Goal: Information Seeking & Learning: Learn about a topic

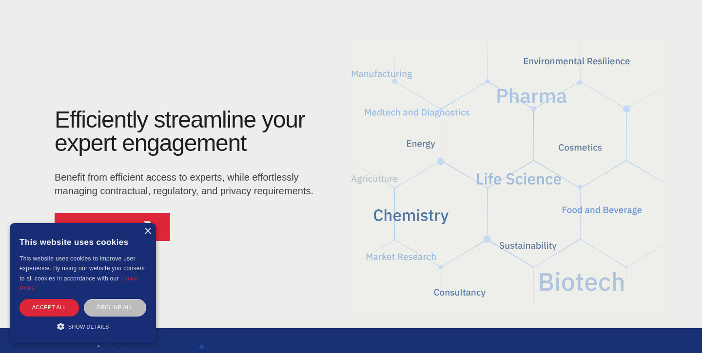
scroll to position [77, 0]
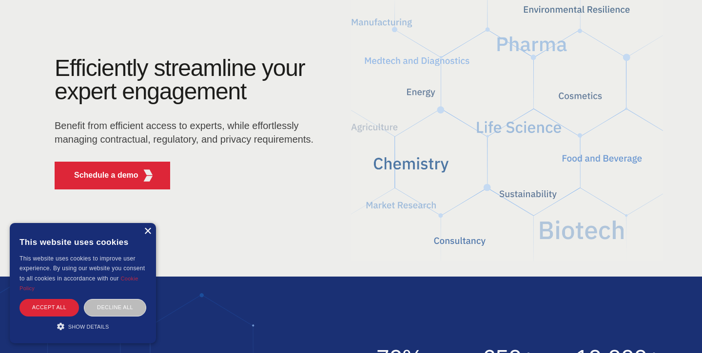
click at [146, 231] on div "×" at bounding box center [147, 231] width 7 height 7
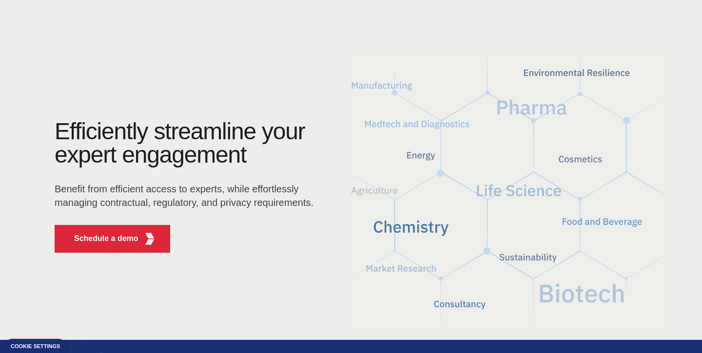
scroll to position [13, 0]
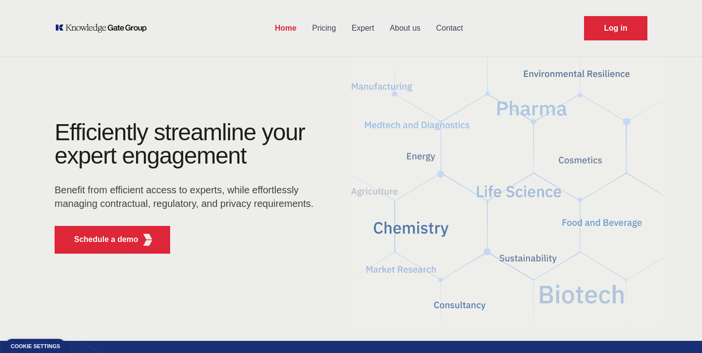
click at [647, 65] on img at bounding box center [507, 191] width 312 height 281
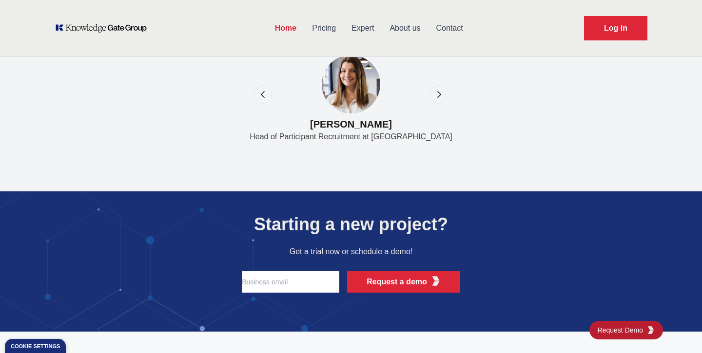
scroll to position [3287, 0]
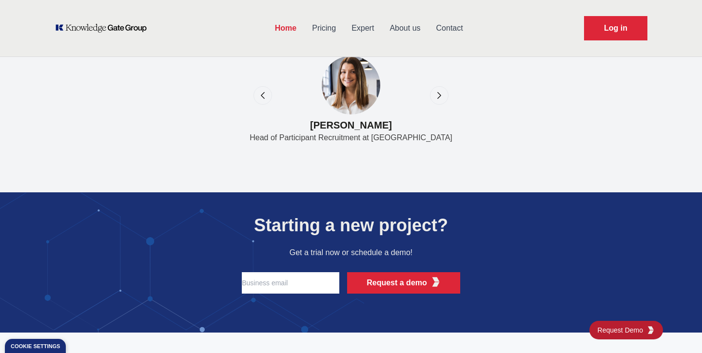
click at [443, 100] on icon "next" at bounding box center [439, 96] width 10 height 10
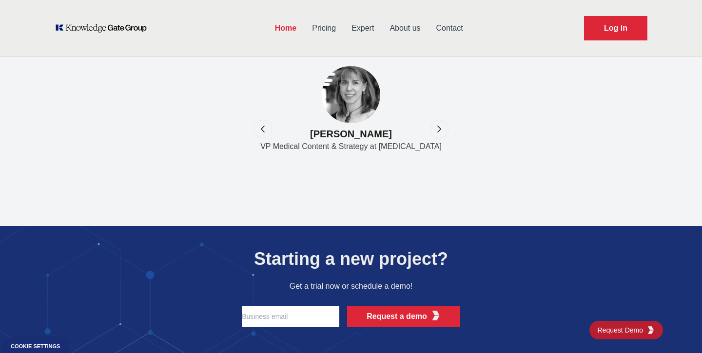
scroll to position [3253, 0]
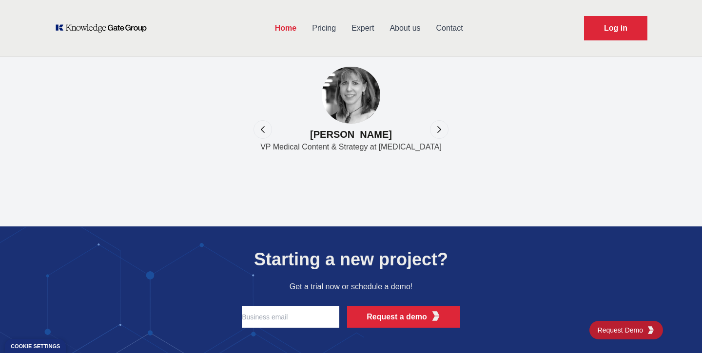
click at [440, 119] on div "My team and I have run several projects with Knowledge Gate Group over the past…" at bounding box center [351, 85] width 702 height 219
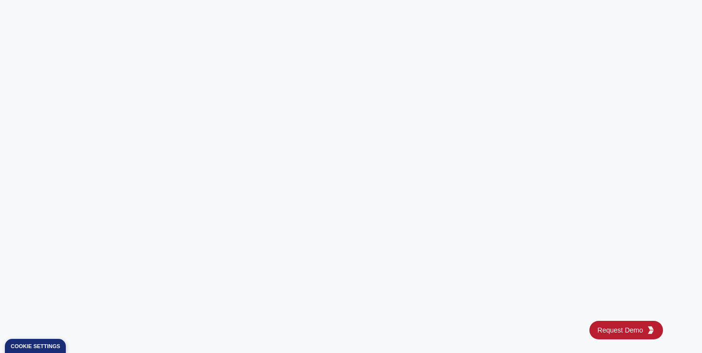
scroll to position [3947, 0]
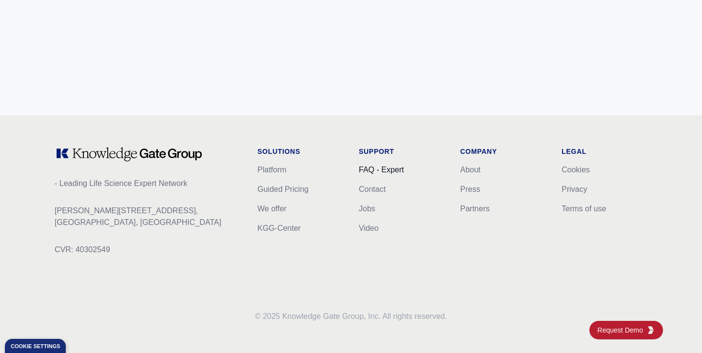
click at [387, 168] on link "FAQ - Expert" at bounding box center [381, 170] width 45 height 8
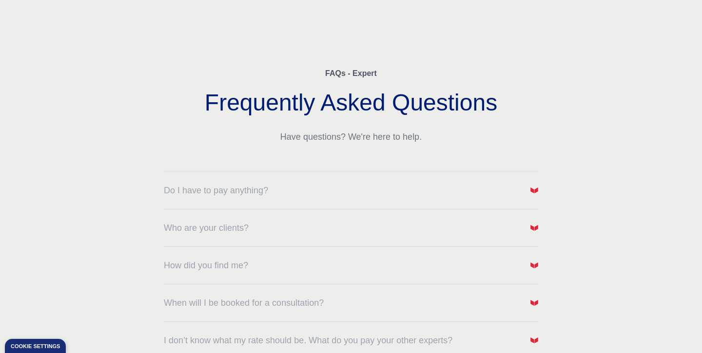
scroll to position [28, 0]
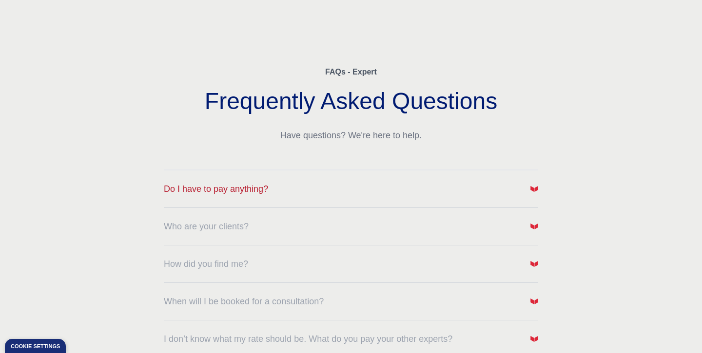
click at [389, 184] on button "Do I have to pay anything?" at bounding box center [351, 189] width 374 height 14
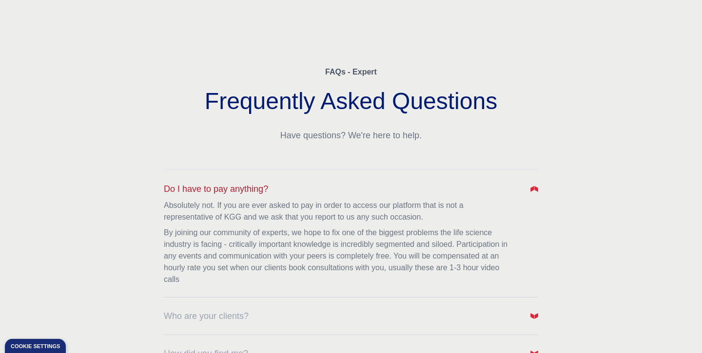
click at [389, 184] on button "Do I have to pay anything?" at bounding box center [351, 189] width 374 height 14
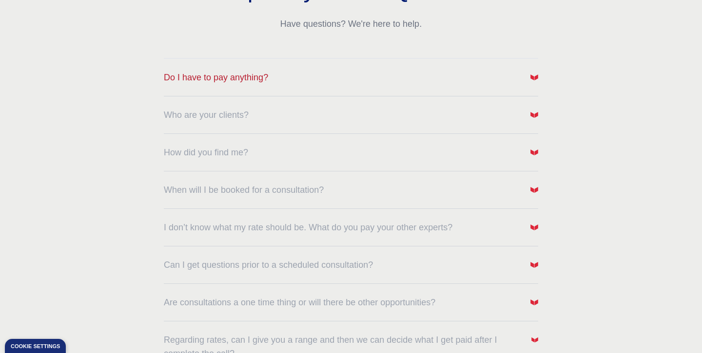
scroll to position [184, 0]
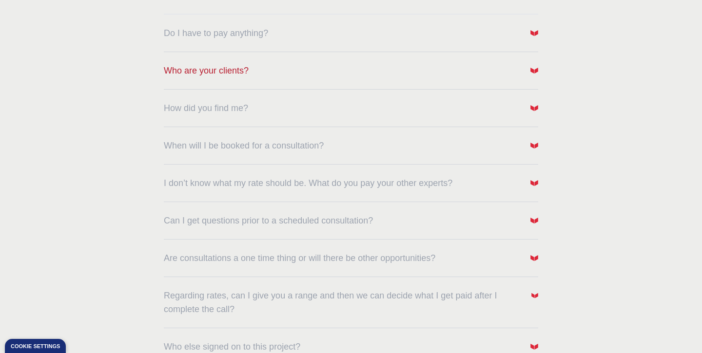
click at [401, 76] on button "Who are your clients?" at bounding box center [351, 71] width 374 height 14
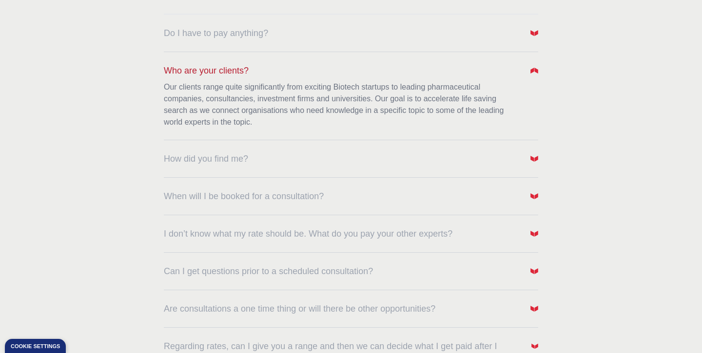
click at [401, 76] on button "Who are your clients?" at bounding box center [351, 71] width 374 height 14
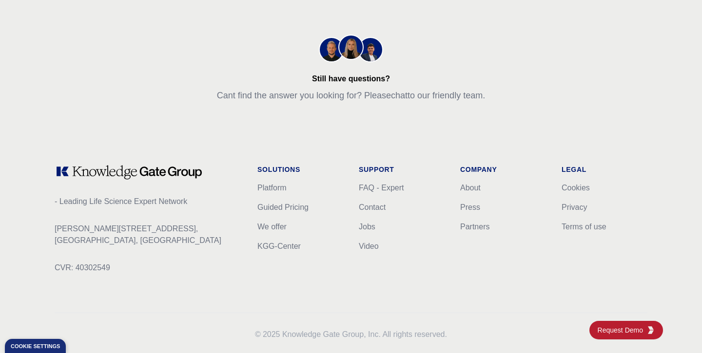
scroll to position [589, 0]
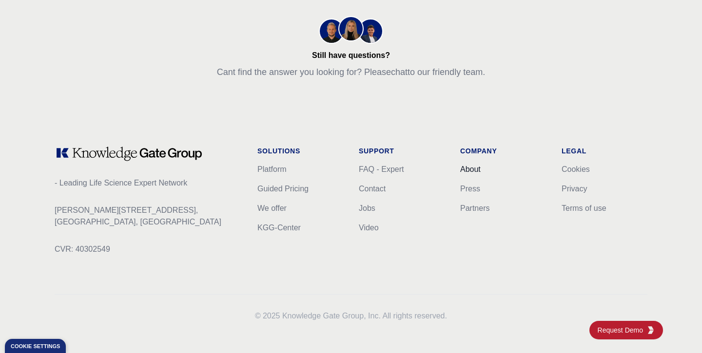
click at [462, 165] on link "About" at bounding box center [470, 169] width 20 height 8
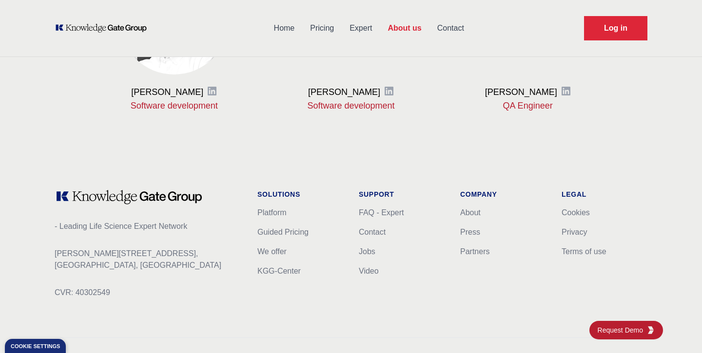
scroll to position [1242, 0]
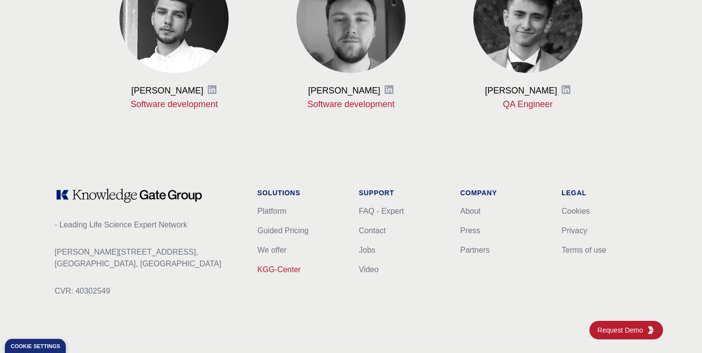
click at [296, 271] on link "KGG-Center" at bounding box center [278, 270] width 43 height 8
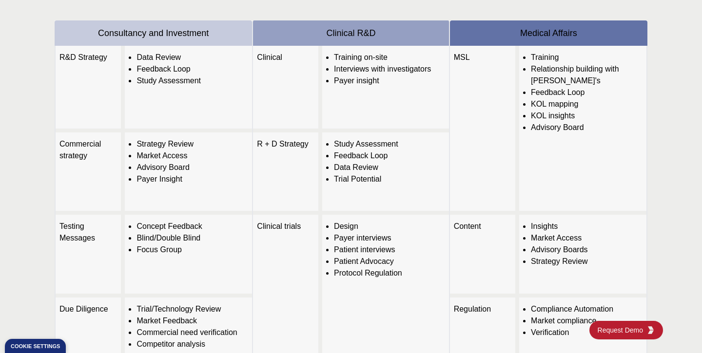
scroll to position [342, 0]
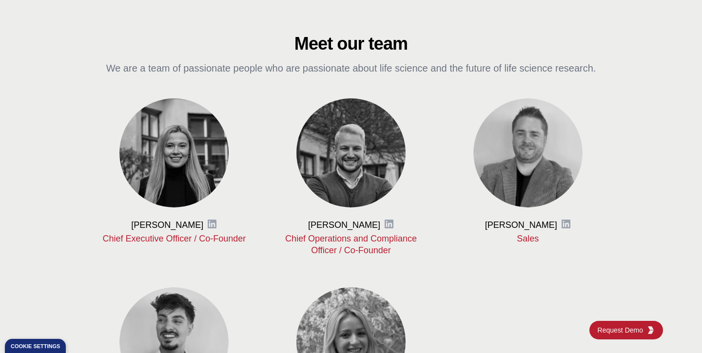
scroll to position [397, 0]
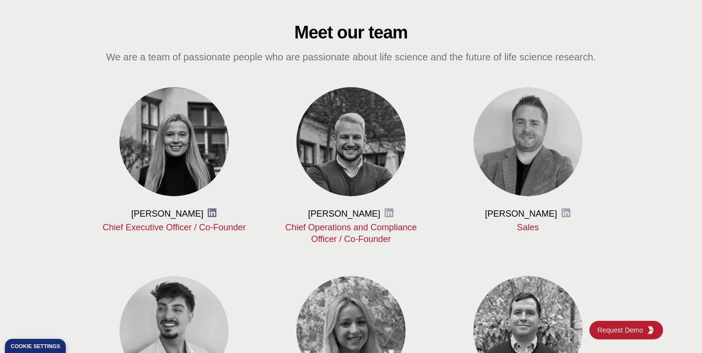
click at [212, 214] on icon at bounding box center [212, 213] width 10 height 10
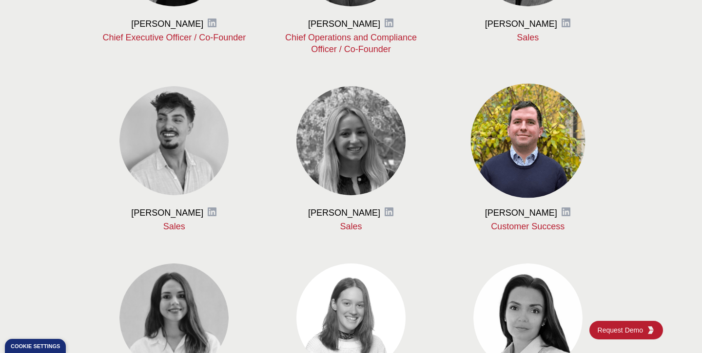
scroll to position [685, 0]
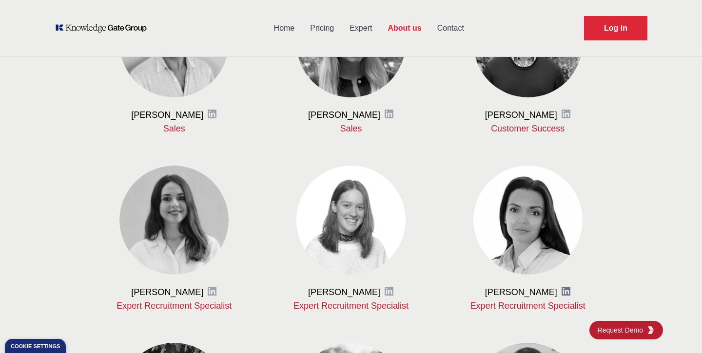
click at [563, 288] on icon at bounding box center [566, 291] width 9 height 9
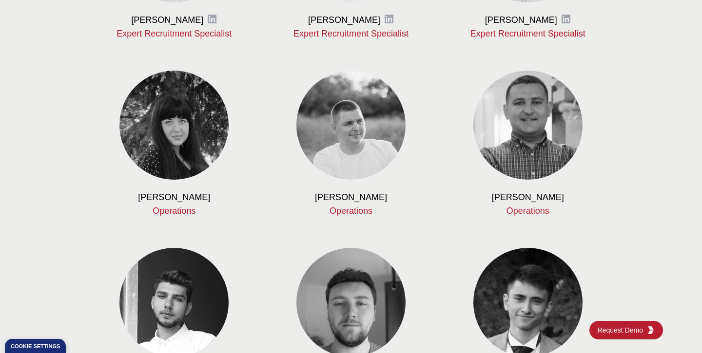
scroll to position [1101, 0]
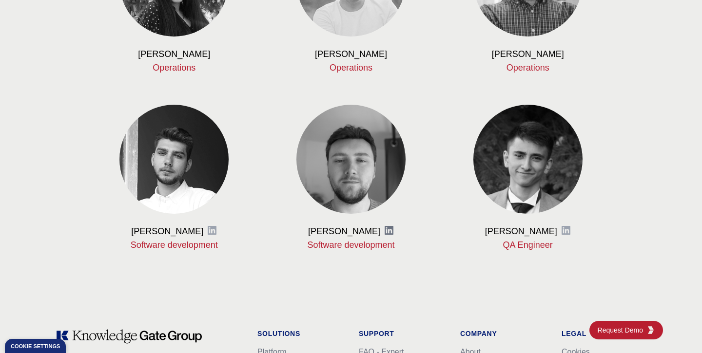
click at [391, 232] on icon at bounding box center [389, 231] width 10 height 10
